Goal: Find specific page/section: Locate a particular part of the current website

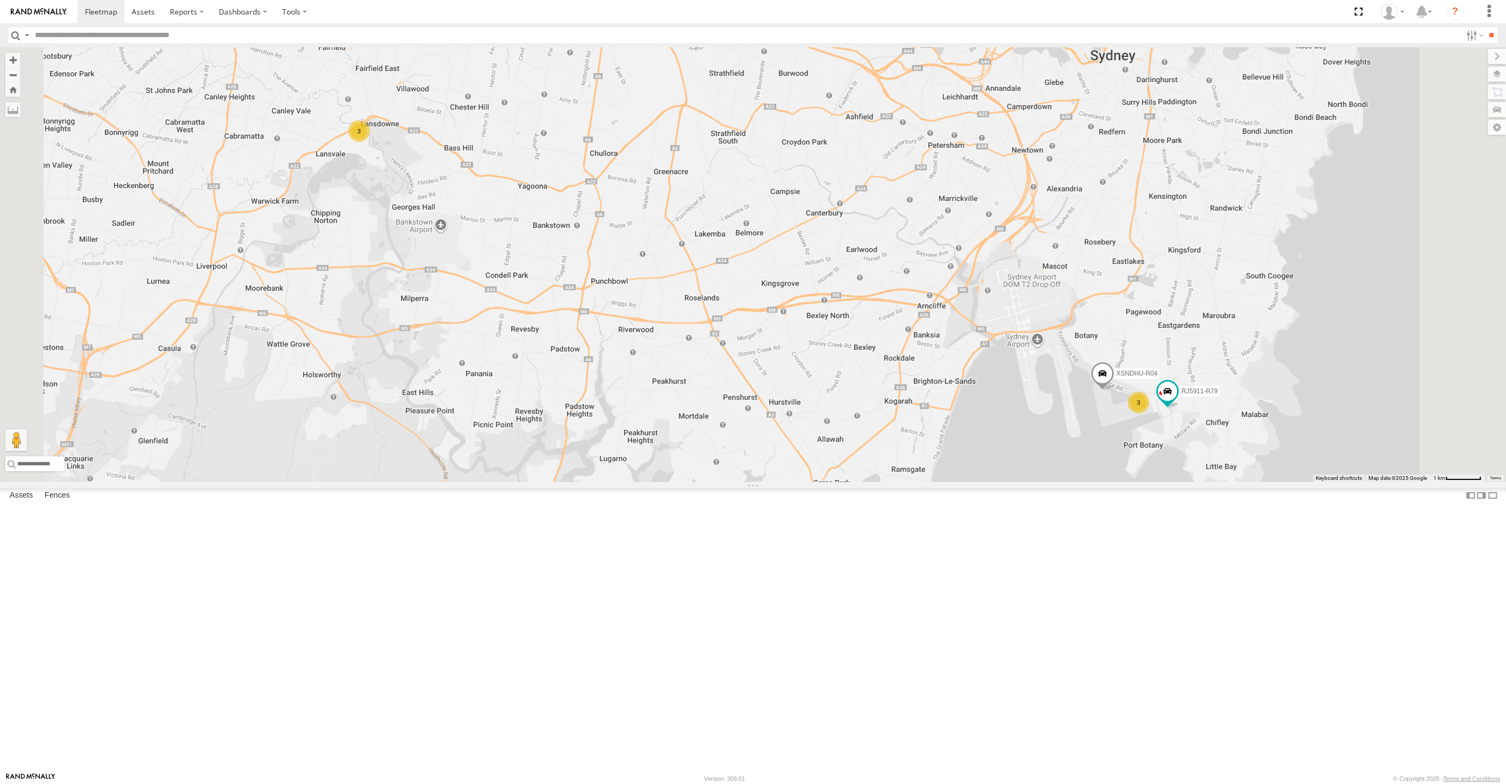
drag, startPoint x: 959, startPoint y: 584, endPoint x: 940, endPoint y: 583, distance: 18.9
click at [940, 482] on div "XSNDHU-R04 RJ5911-R79 3 3" at bounding box center [753, 264] width 1506 height 435
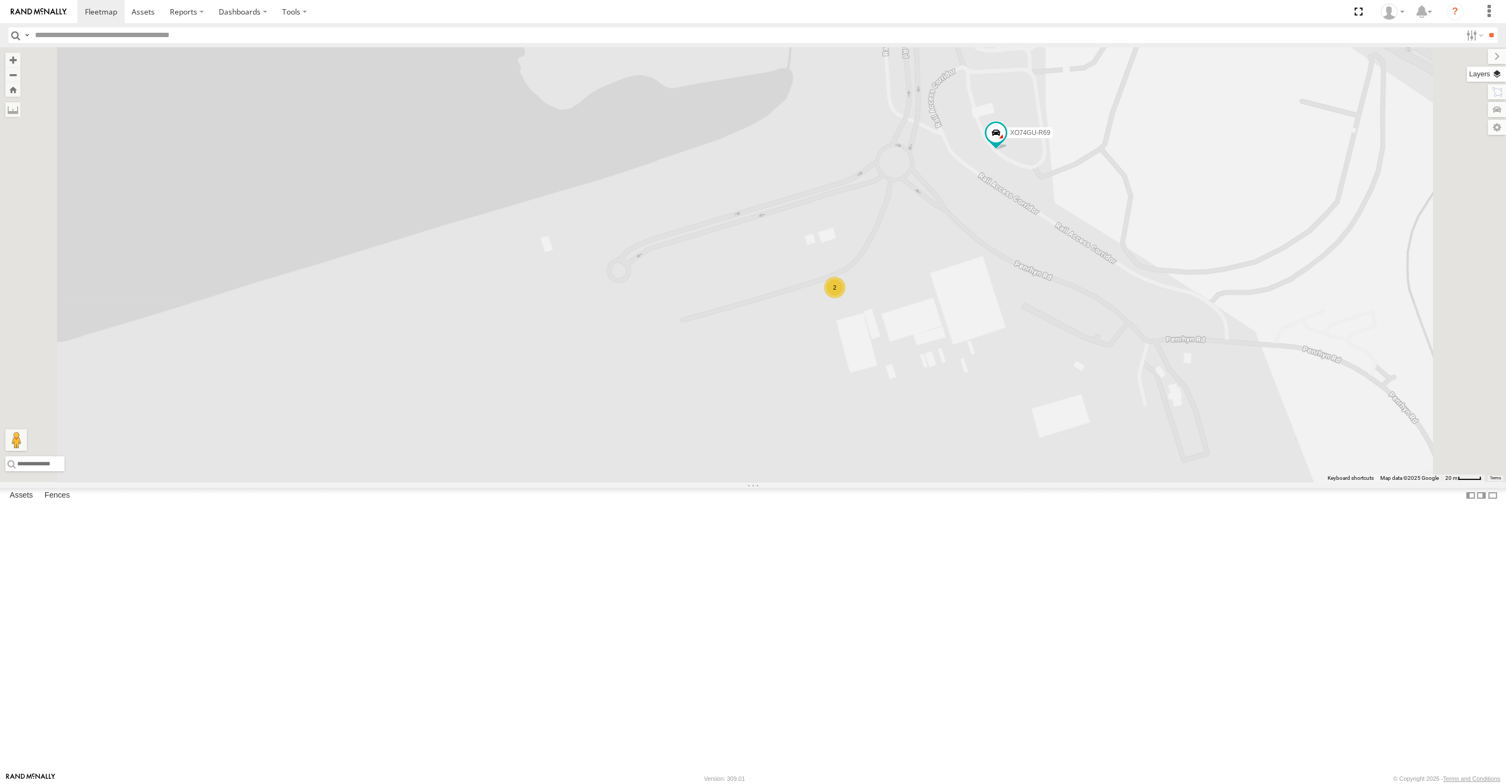
click at [1493, 74] on label at bounding box center [1486, 74] width 39 height 15
click at [0, 0] on span "Basemaps" at bounding box center [0, 0] width 0 height 0
click at [0, 0] on span "Satellite + Roadmap" at bounding box center [0, 0] width 0 height 0
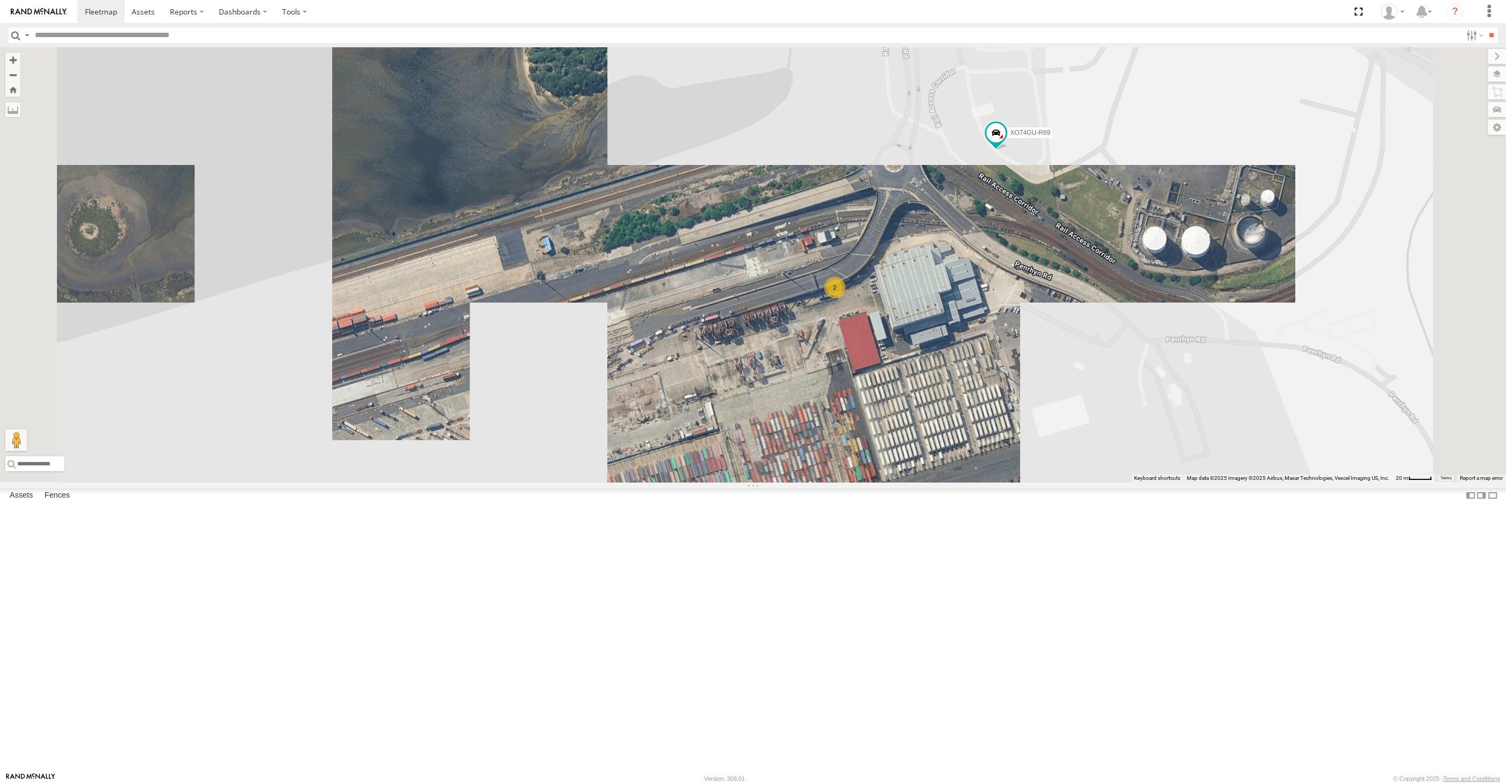
click at [0, 0] on span "Overlays" at bounding box center [0, 0] width 0 height 0
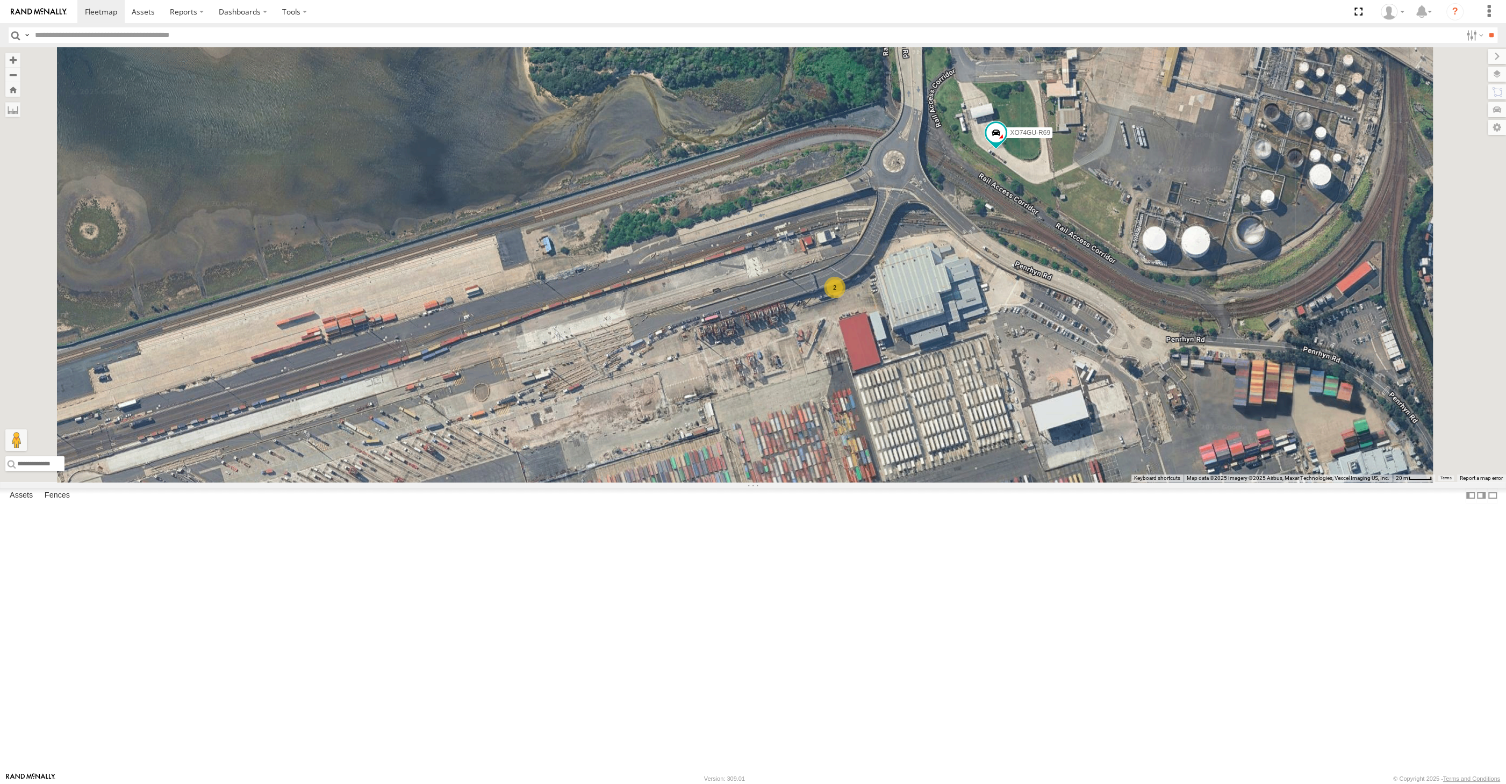
click at [0, 0] on span "Traffic" at bounding box center [0, 0] width 0 height 0
click at [1470, 50] on label at bounding box center [1488, 56] width 36 height 15
drag, startPoint x: 1154, startPoint y: 552, endPoint x: 1150, endPoint y: 541, distance: 11.2
click at [1154, 482] on div "XSNDHU-R04 RJ5911-R79 XO74GU-R69 2" at bounding box center [753, 264] width 1506 height 435
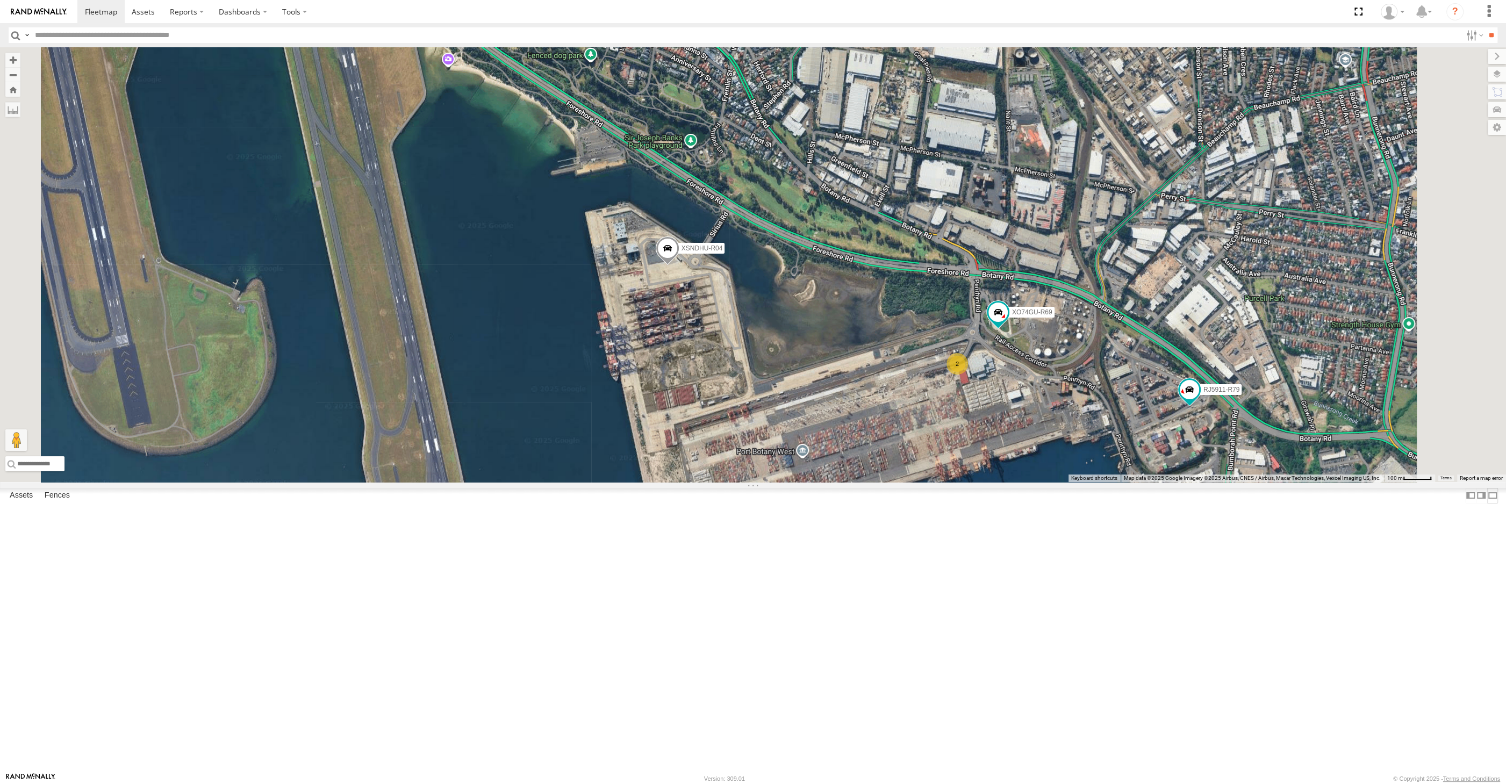
click at [1487, 504] on label at bounding box center [1492, 496] width 11 height 16
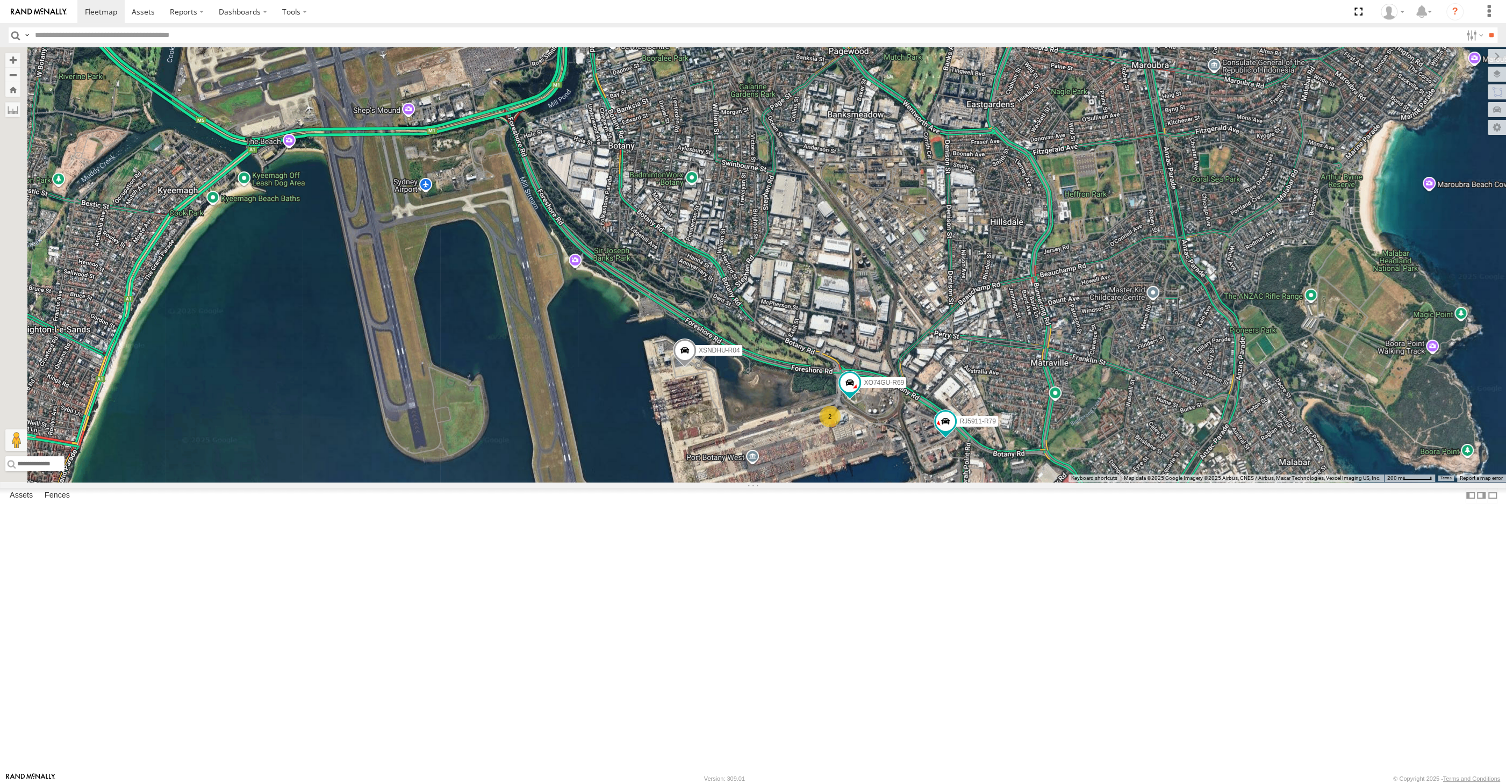
drag, startPoint x: 586, startPoint y: 628, endPoint x: 625, endPoint y: 622, distance: 38.6
click at [627, 482] on div "XSNDHU-R04 RJ5911-R79 XO74GU-R69 2" at bounding box center [753, 264] width 1506 height 435
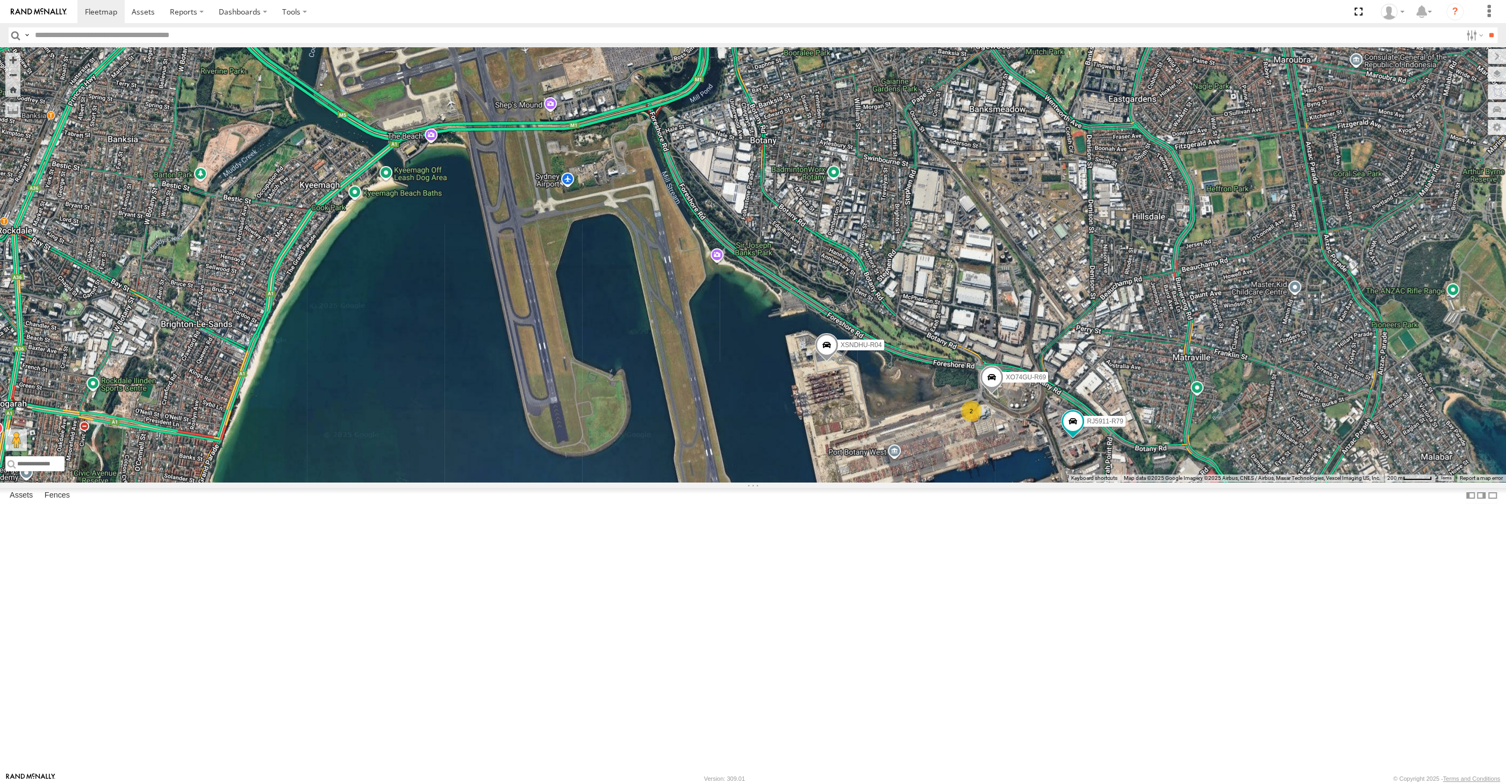
drag, startPoint x: 1029, startPoint y: 596, endPoint x: 1026, endPoint y: 590, distance: 6.3
click at [1027, 482] on div "2 XSNDHU-R04 RJ5911-R79 XO74GU-R69" at bounding box center [753, 264] width 1506 height 435
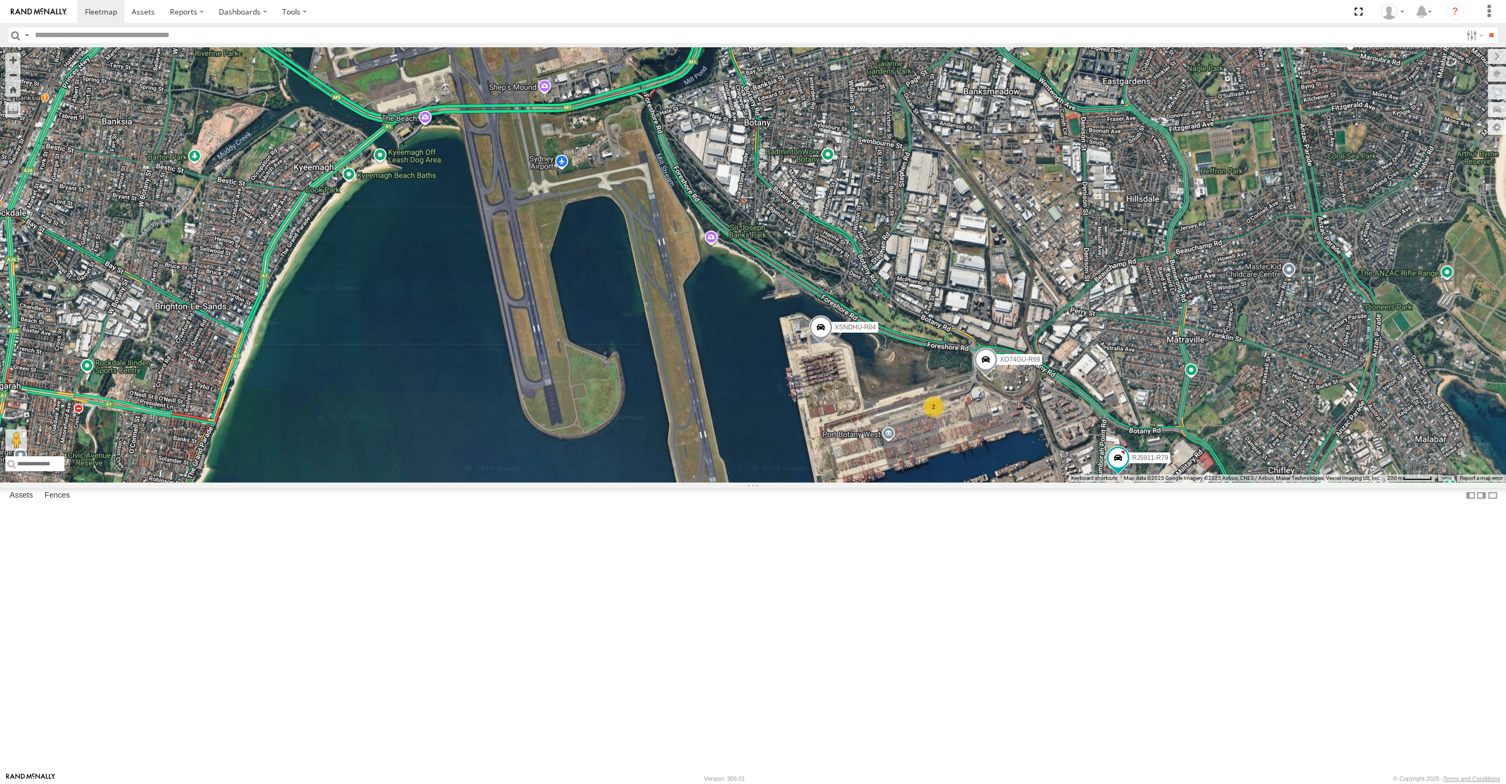
click at [1017, 482] on div "XSNDHU-R04 RJ5911-R79 XO74GU-R69 2" at bounding box center [753, 264] width 1506 height 435
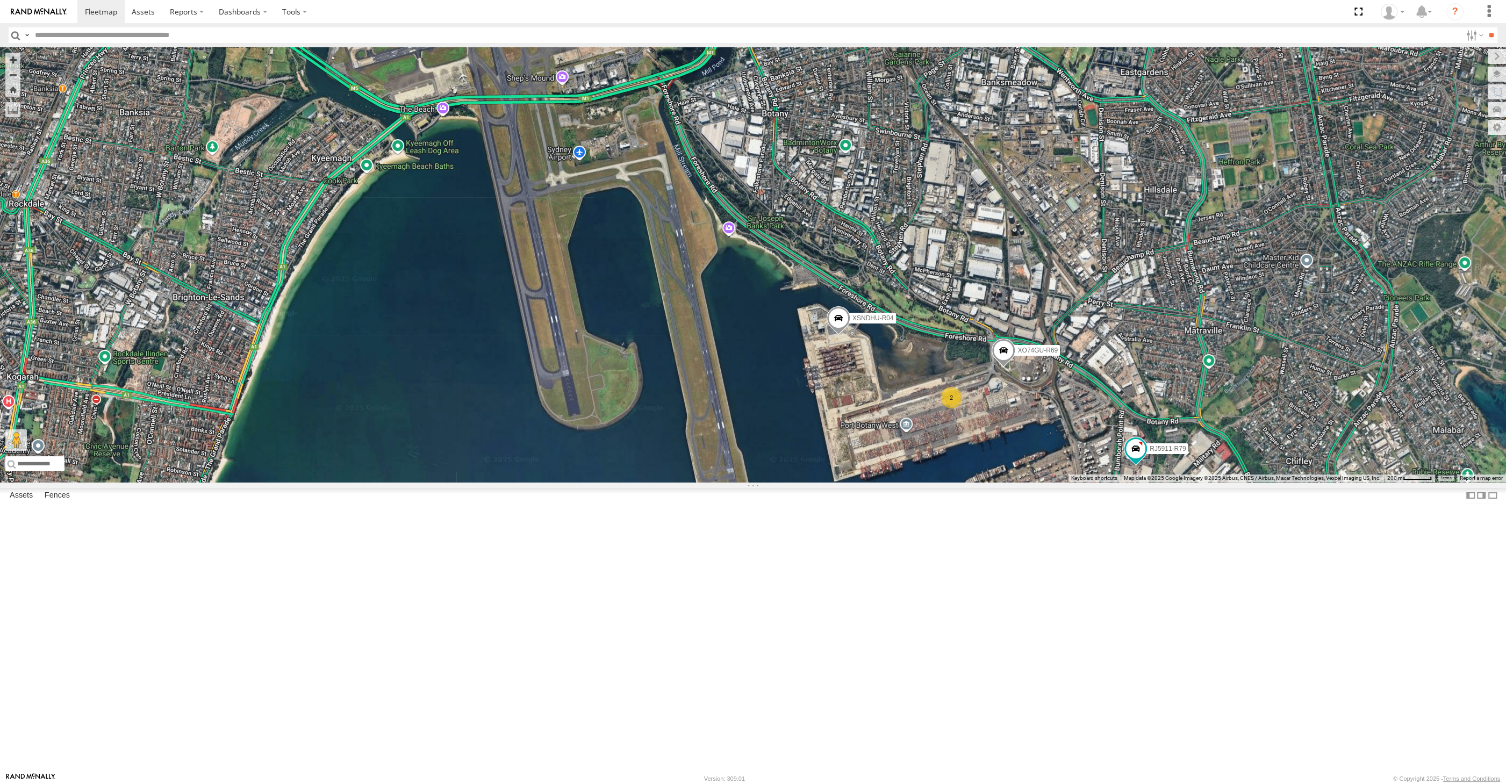
drag, startPoint x: 820, startPoint y: 631, endPoint x: 825, endPoint y: 644, distance: 13.6
click at [825, 482] on div "XSNDHU-R04 RJ5911-R79 XO74GU-R69 2" at bounding box center [753, 264] width 1506 height 435
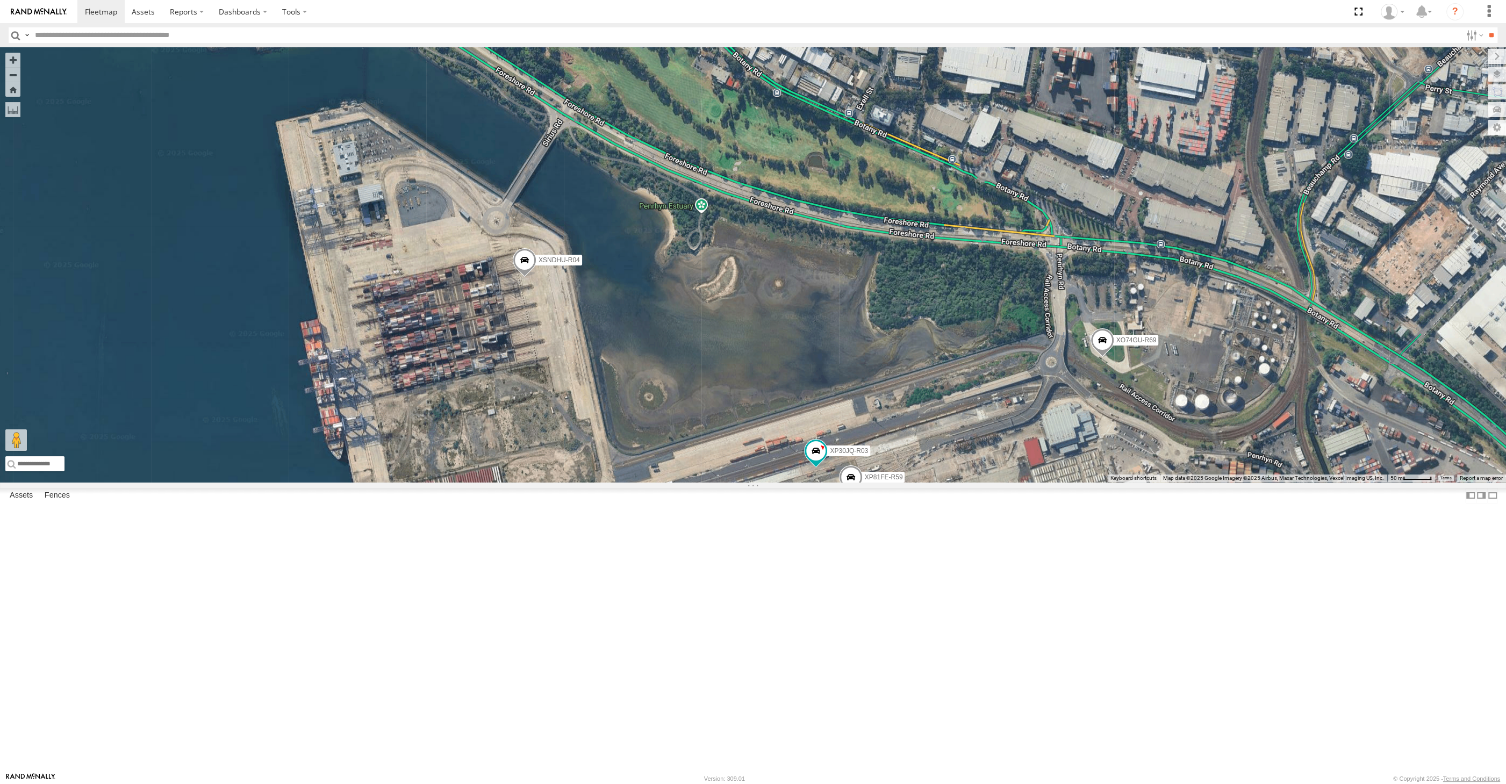
drag, startPoint x: 578, startPoint y: 539, endPoint x: 578, endPoint y: 520, distance: 18.8
click at [581, 482] on div "XP30JQ-R03 XSNDHU-R04 RJ5911-R79 XP81FE-R59 XO74GU-R69" at bounding box center [753, 264] width 1506 height 435
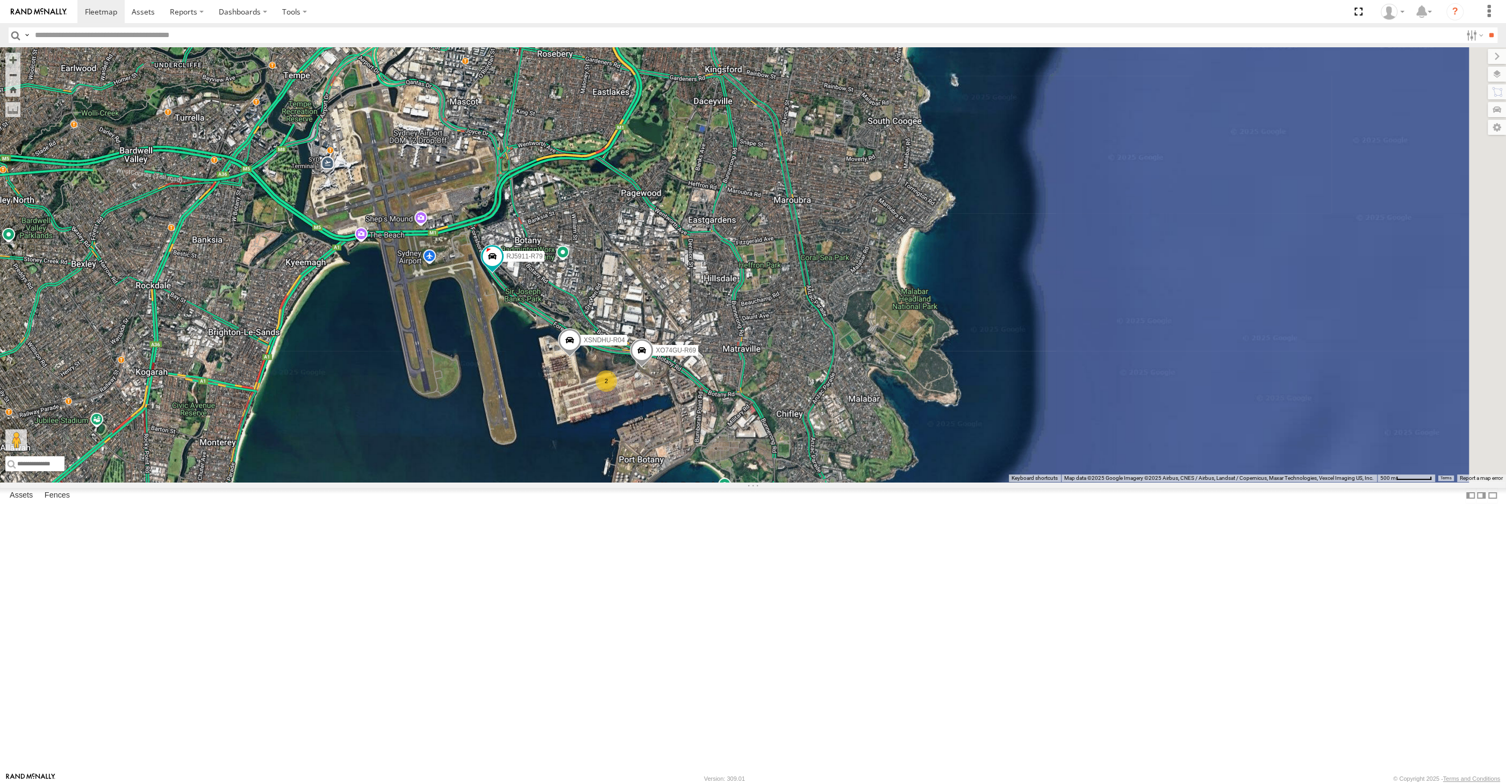
drag, startPoint x: 798, startPoint y: 661, endPoint x: 813, endPoint y: 655, distance: 16.5
click at [809, 482] on div "XSNDHU-R04 RJ5911-R79 XO74GU-R69 2" at bounding box center [753, 264] width 1506 height 435
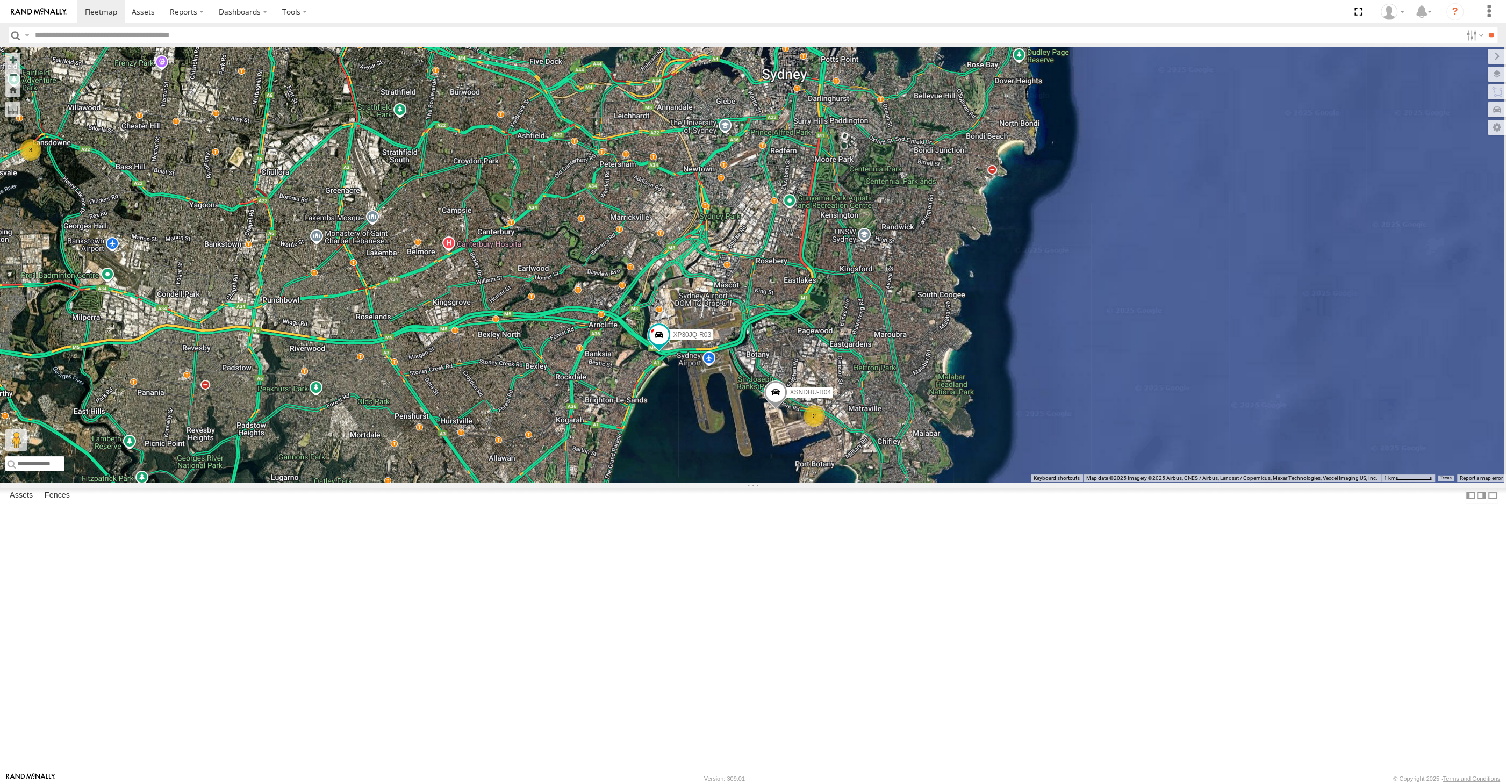
drag, startPoint x: 724, startPoint y: 573, endPoint x: 721, endPoint y: 567, distance: 7.2
click at [721, 482] on div "XP30JQ-R03 XSNDHU-R04 RJ5911-R79 3 2" at bounding box center [753, 264] width 1506 height 435
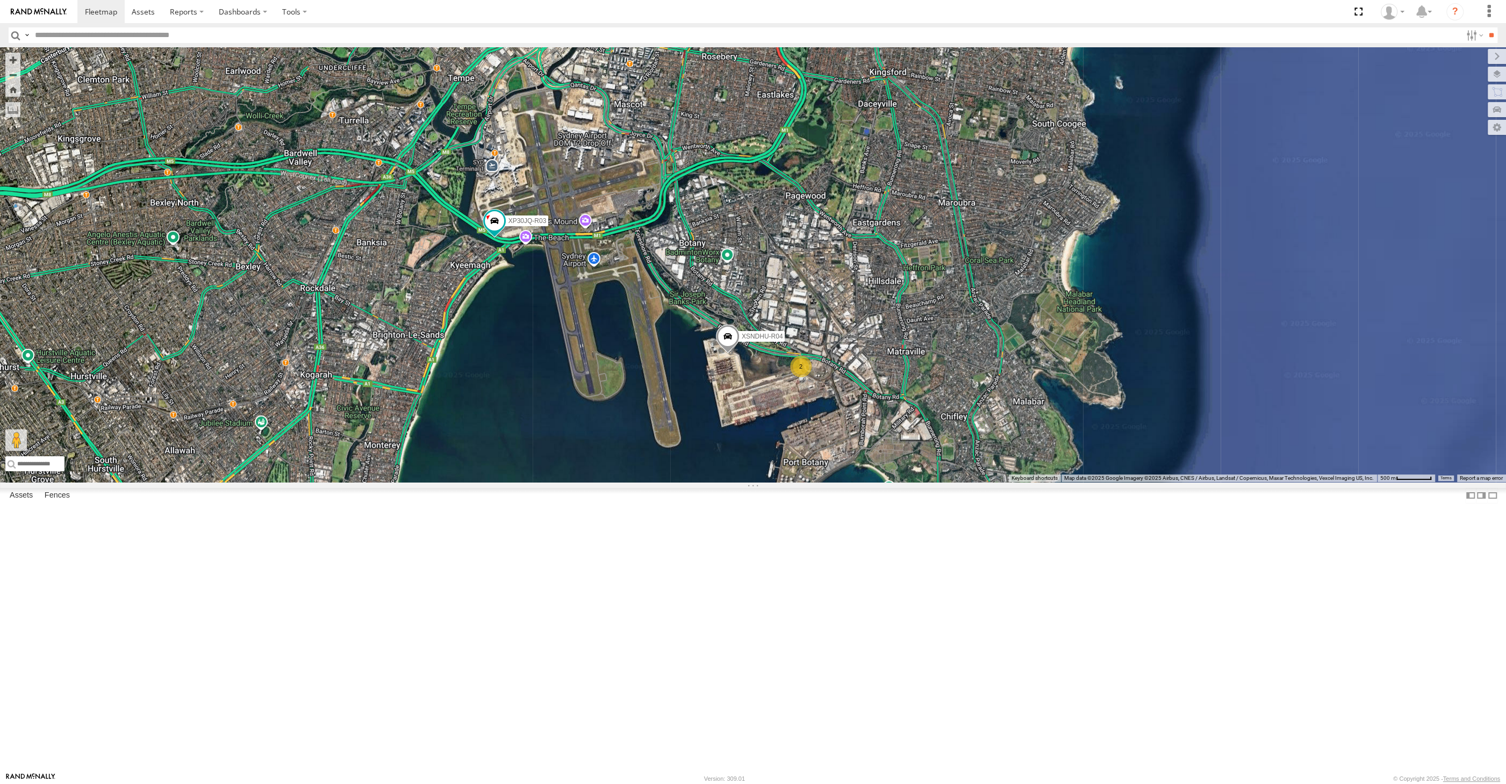
drag, startPoint x: 1012, startPoint y: 698, endPoint x: 1044, endPoint y: 639, distance: 67.6
click at [1044, 482] on div "XP30JQ-R03 XSNDHU-R04 RJ5911-R79 2" at bounding box center [753, 264] width 1506 height 435
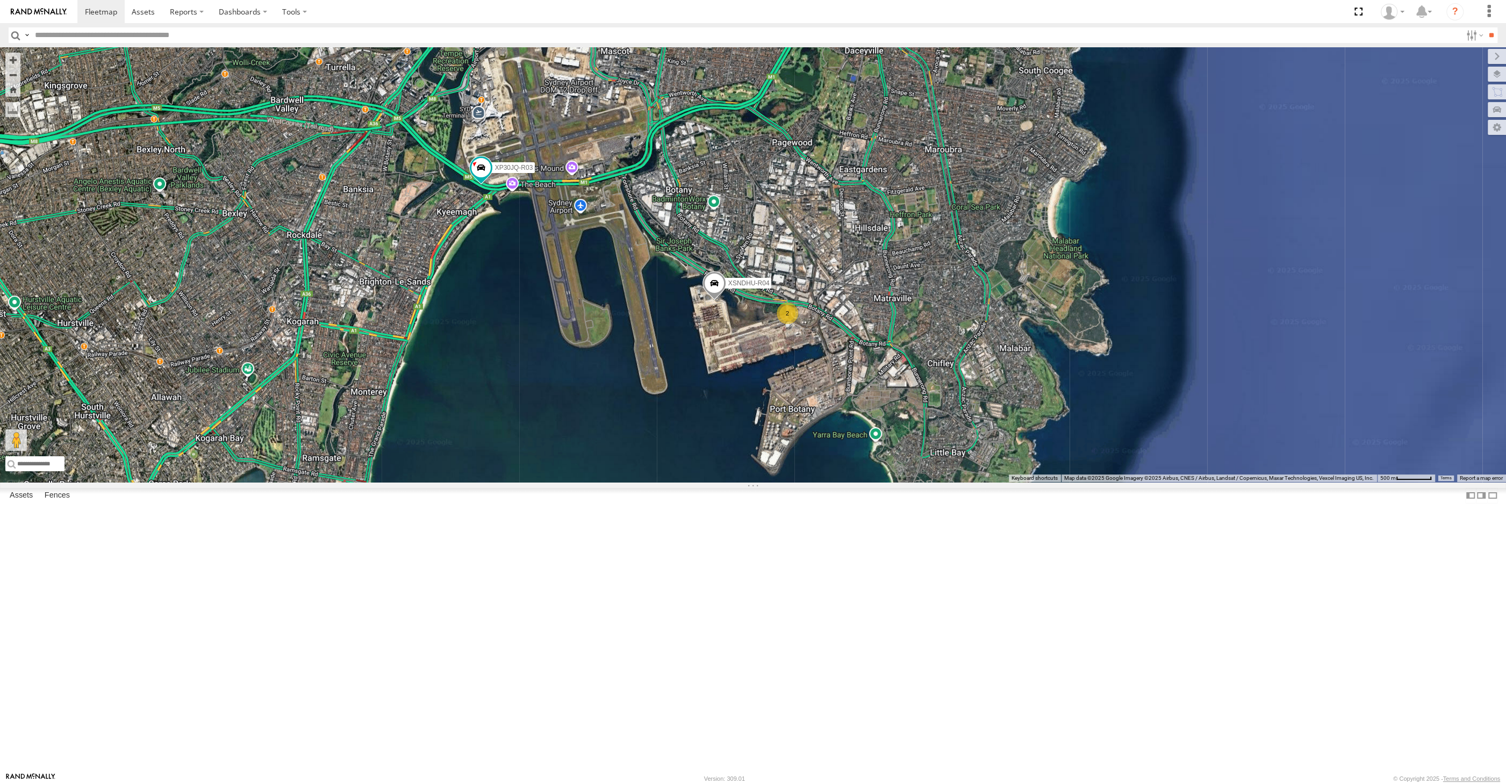
drag, startPoint x: 1005, startPoint y: 617, endPoint x: 956, endPoint y: 616, distance: 48.9
click at [956, 482] on div "XP30JQ-R03 XSNDHU-R04 RJ5911-R79 2" at bounding box center [753, 264] width 1506 height 435
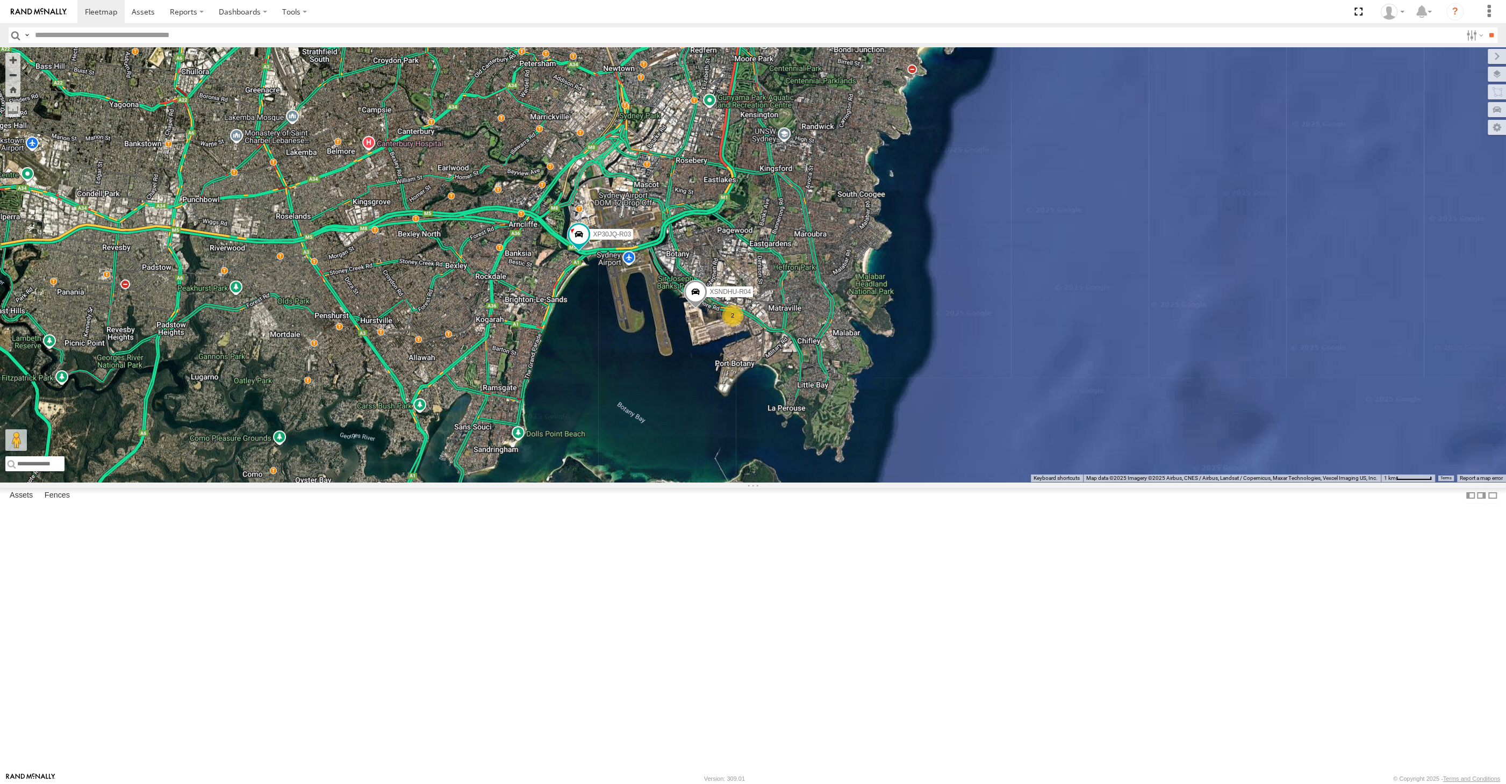
drag, startPoint x: 711, startPoint y: 510, endPoint x: 739, endPoint y: 509, distance: 28.0
click at [736, 482] on div "XP30JQ-R03 XSNDHU-R04 RJ5911-R79 2" at bounding box center [753, 264] width 1506 height 435
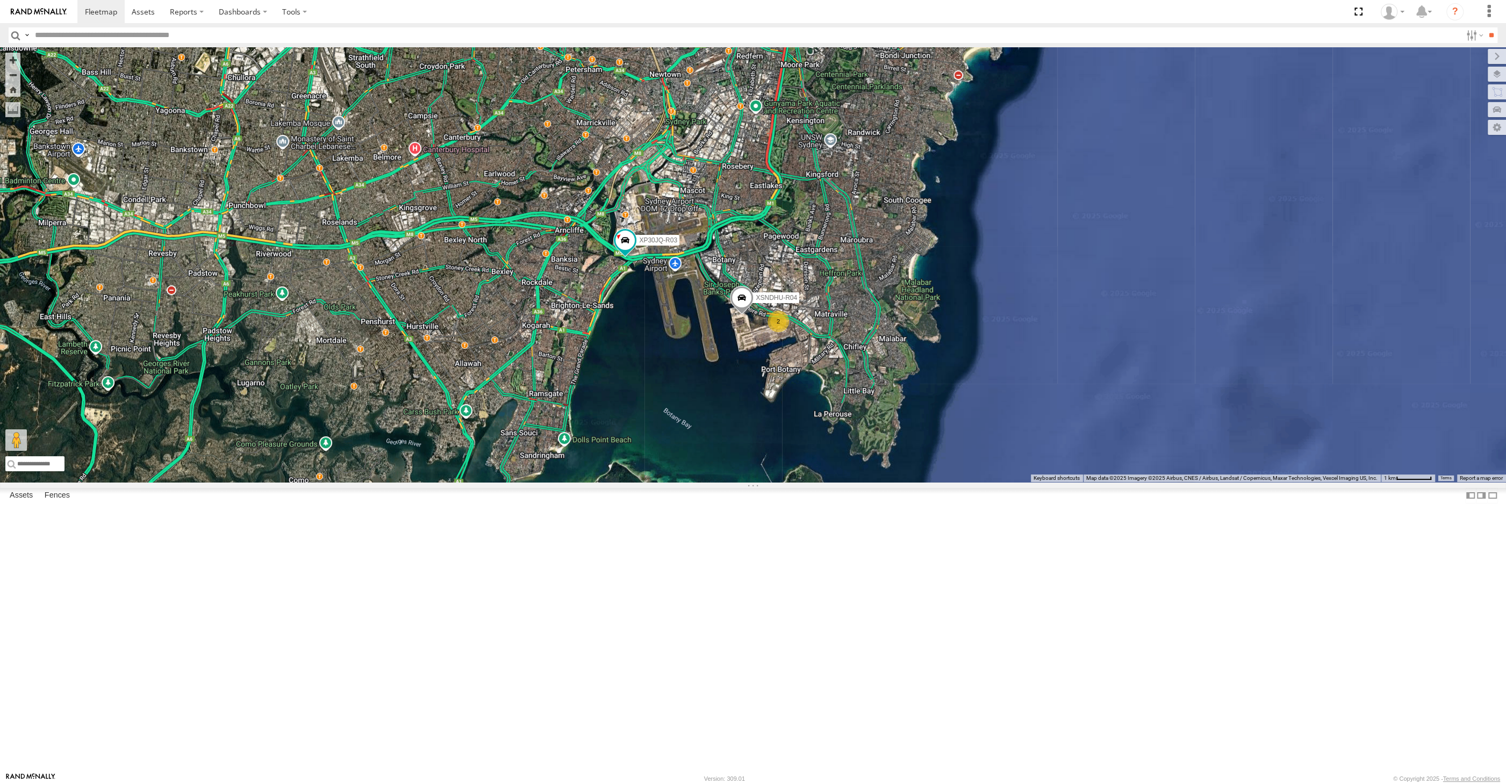
drag, startPoint x: 748, startPoint y: 580, endPoint x: 772, endPoint y: 590, distance: 26.1
click at [772, 482] on div "XP30JQ-R03 XSNDHU-R04 RJ5911-R79 2" at bounding box center [753, 264] width 1506 height 435
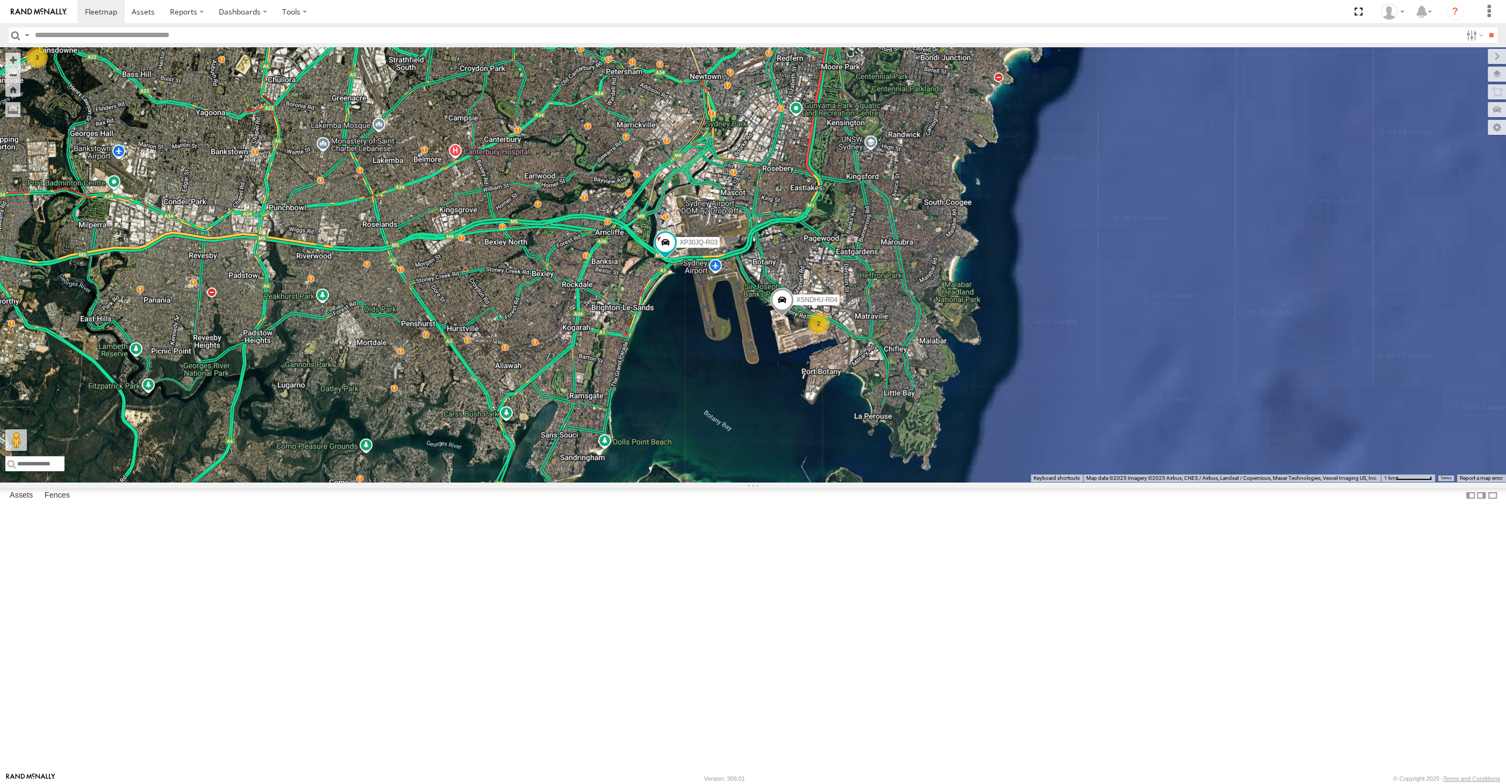
click at [550, 482] on div "XP30JQ-R03 XSNDHU-R04 RJ5911-R79 2 3" at bounding box center [753, 264] width 1506 height 435
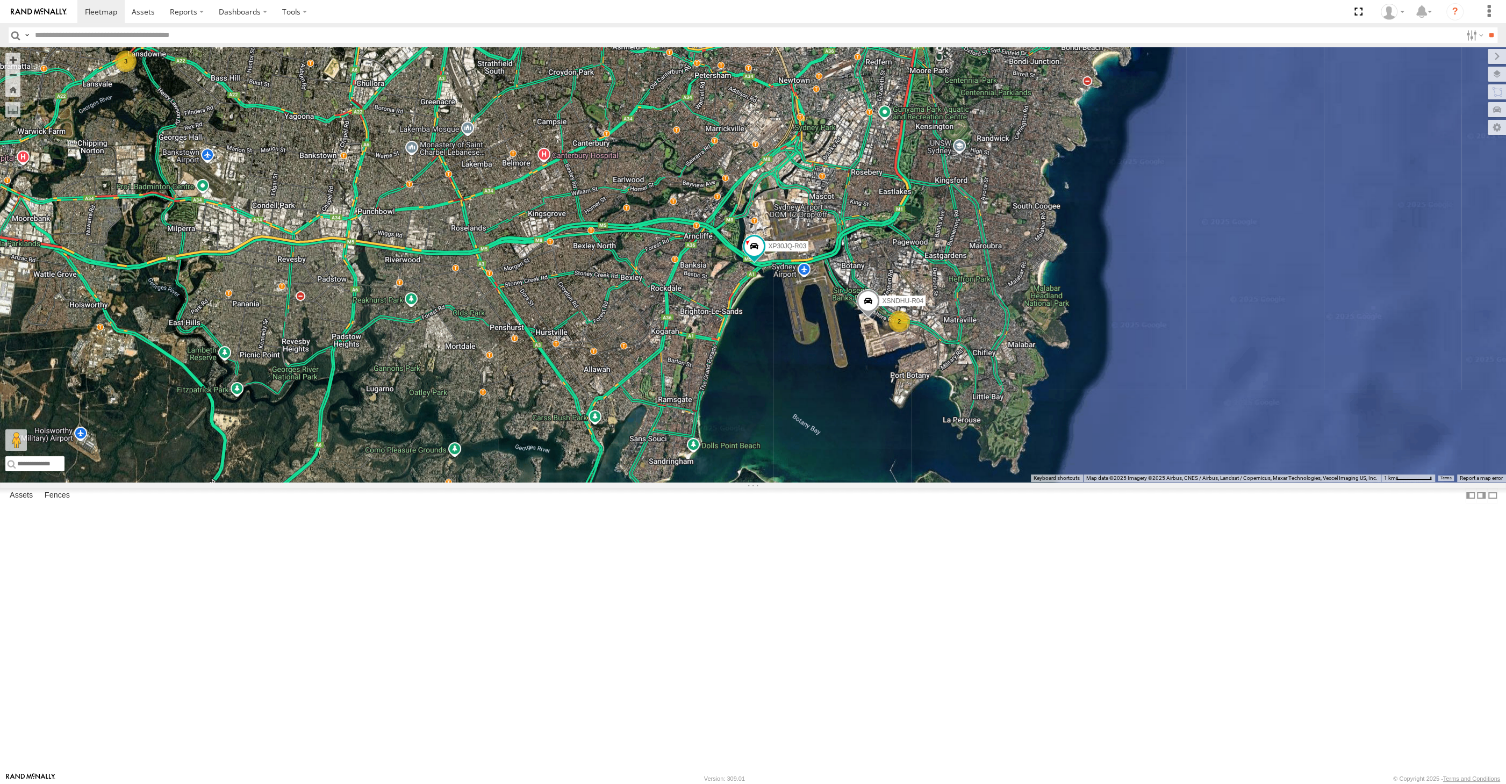
drag, startPoint x: 737, startPoint y: 531, endPoint x: 777, endPoint y: 531, distance: 39.8
click at [779, 482] on div "XP30JQ-R03 XSNDHU-R04 3 2" at bounding box center [753, 264] width 1506 height 435
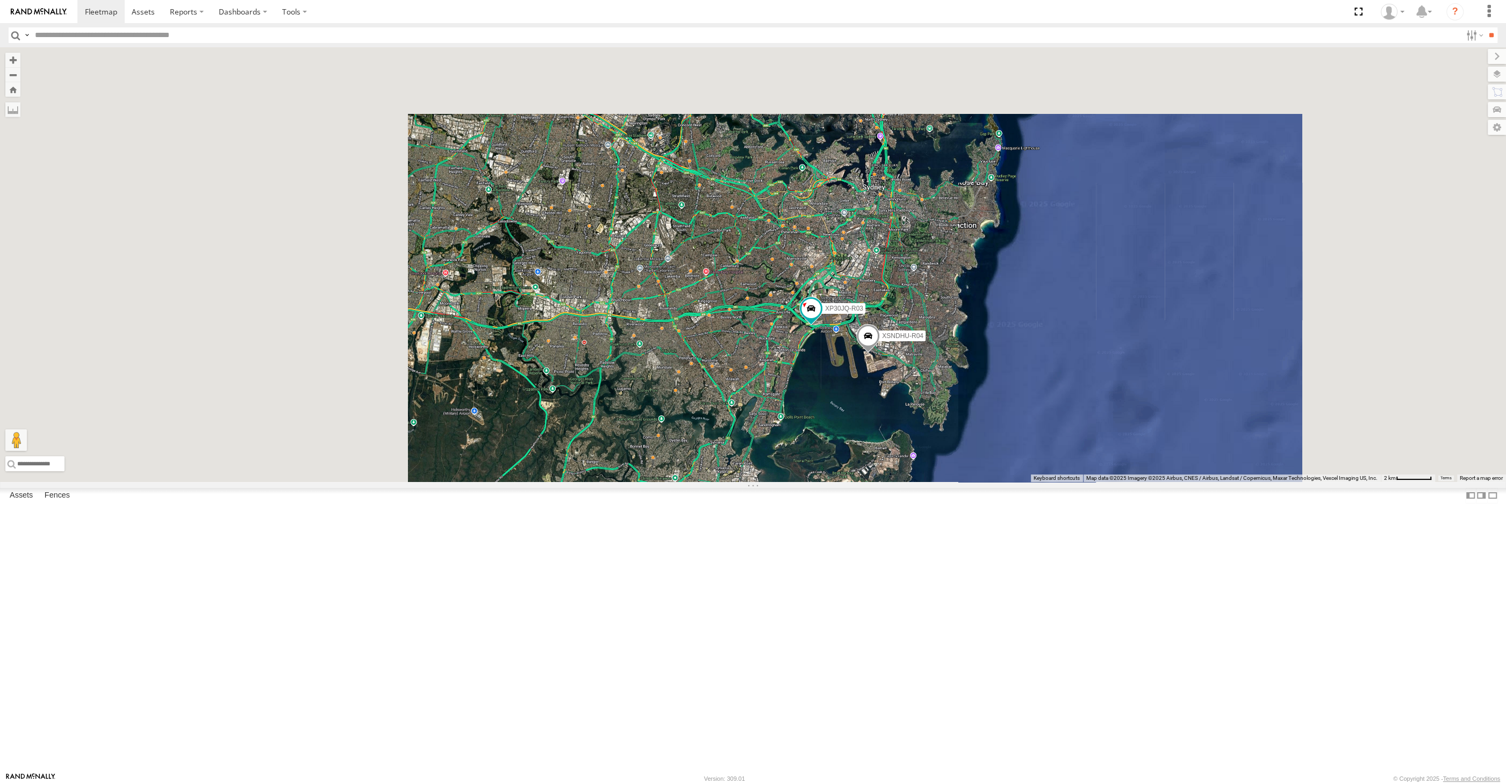
drag, startPoint x: 756, startPoint y: 541, endPoint x: 767, endPoint y: 536, distance: 11.5
click at [760, 482] on div "XP30JQ-R03 XSNDHU-R04" at bounding box center [753, 264] width 1506 height 435
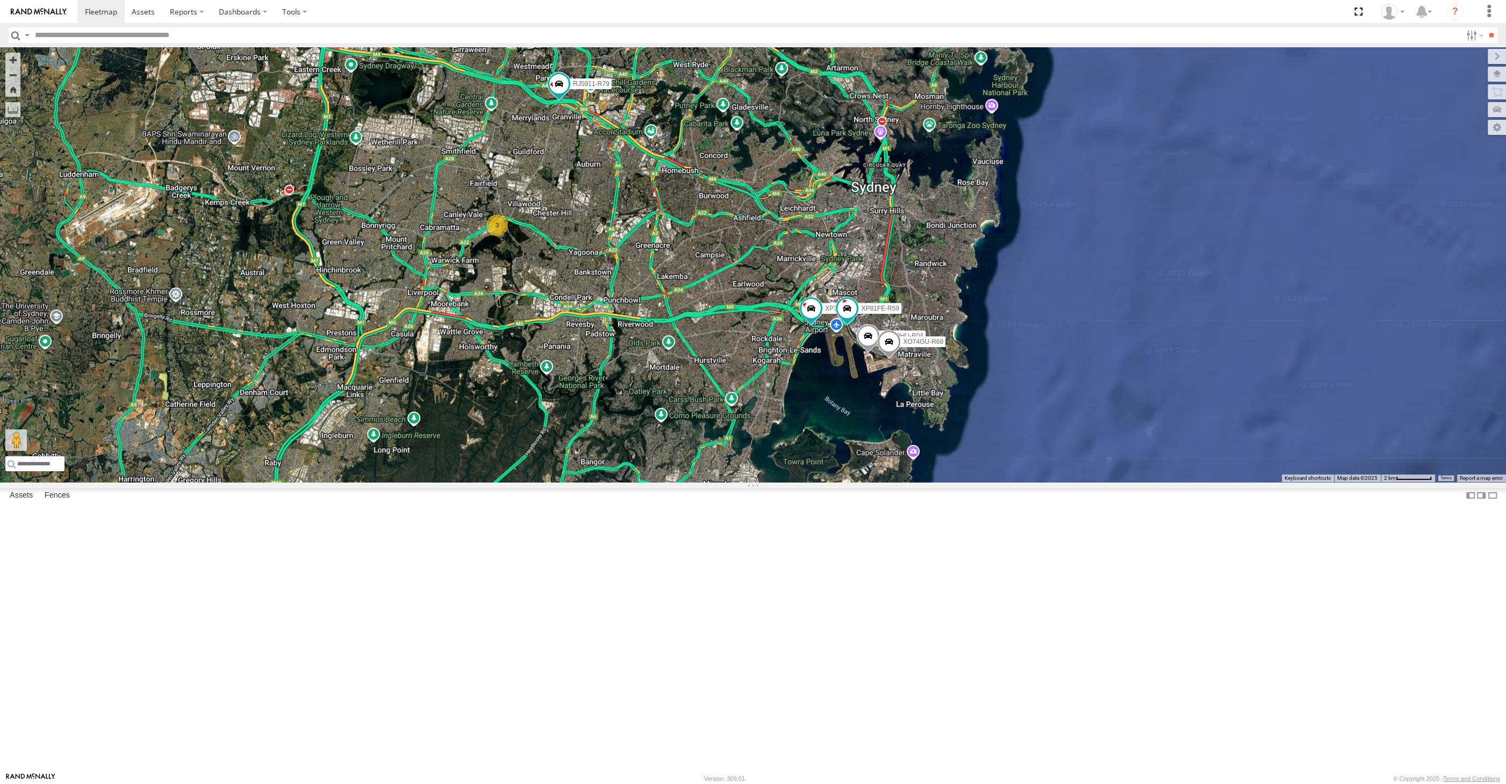
click at [719, 482] on div "XP30JQ-R03 XSNDHU-R04 3 RJ5911-R79 XP81FE-R59 XO74GU-R69" at bounding box center [753, 264] width 1506 height 435
click at [740, 482] on div "XP30JQ-R03 XSNDHU-R04 3 RJ5911-R79 XP81FE-R59 XO74GU-R69" at bounding box center [753, 264] width 1506 height 435
click at [842, 482] on div "XP30JQ-R03 XSNDHU-R04 3 RJ5911-R79 XP81FE-R59 XO74GU-R69" at bounding box center [753, 264] width 1506 height 435
